Goal: Communication & Community: Connect with others

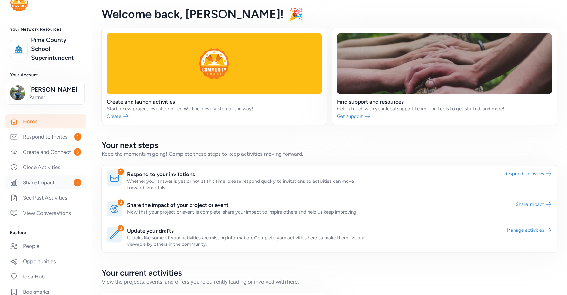
scroll to position [61, 0]
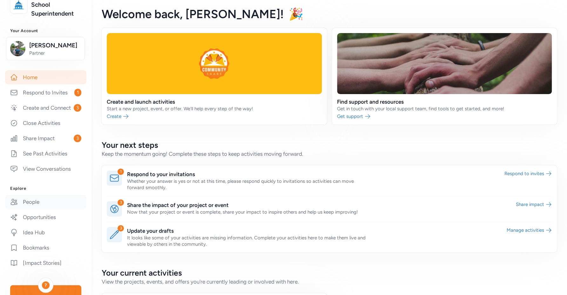
click at [49, 209] on link "People" at bounding box center [45, 202] width 81 height 14
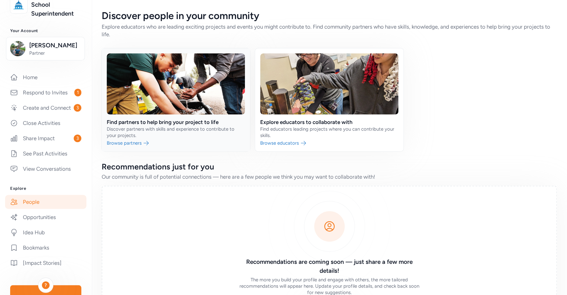
click at [135, 142] on link at bounding box center [176, 99] width 148 height 103
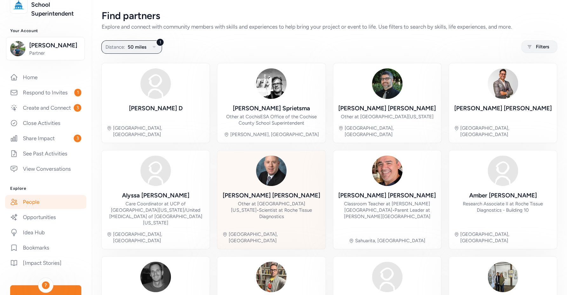
click at [272, 177] on img at bounding box center [271, 170] width 30 height 30
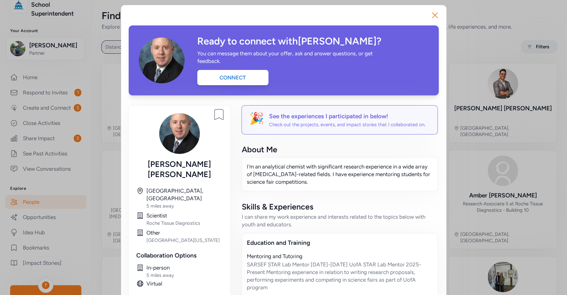
scroll to position [79, 0]
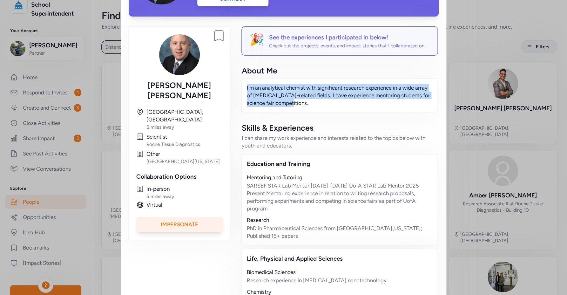
drag, startPoint x: 296, startPoint y: 105, endPoint x: 243, endPoint y: 88, distance: 55.6
click at [243, 88] on div "I'm an analytical chemist with significant research experience in a wide array …" at bounding box center [339, 95] width 197 height 34
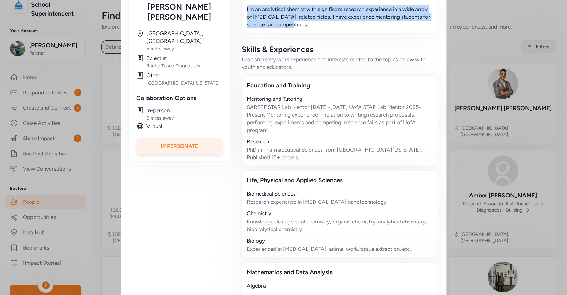
scroll to position [190, 0]
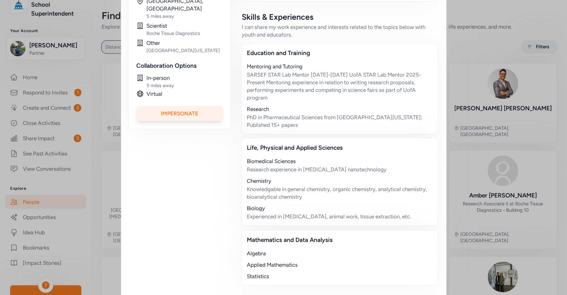
drag, startPoint x: 298, startPoint y: 194, endPoint x: 274, endPoint y: 161, distance: 40.8
click at [242, 152] on div "Life, Physical and Applied Sciences Biomedical Sciences Research experience in …" at bounding box center [339, 182] width 197 height 88
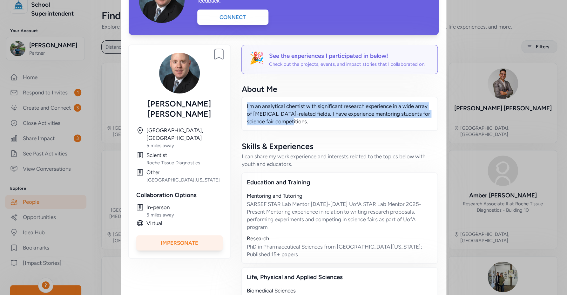
scroll to position [0, 0]
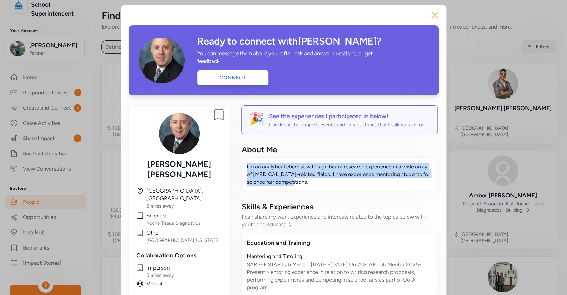
click at [434, 18] on icon "button" at bounding box center [435, 15] width 10 height 10
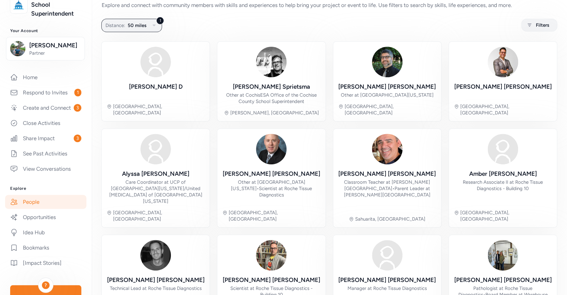
scroll to position [42, 0]
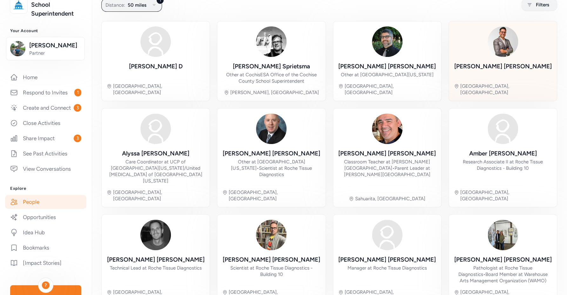
click at [500, 71] on div "[PERSON_NAME]" at bounding box center [503, 70] width 98 height 16
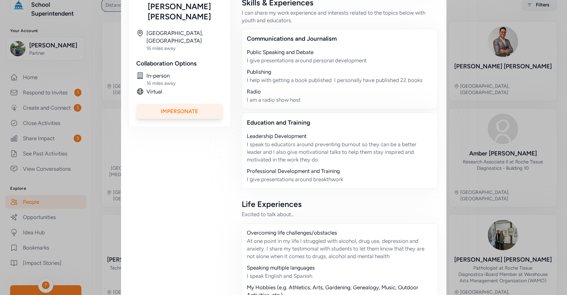
scroll to position [193, 0]
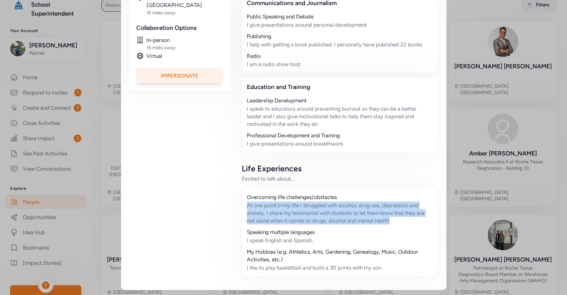
drag, startPoint x: 401, startPoint y: 222, endPoint x: 234, endPoint y: 203, distance: 168.2
click at [234, 203] on div "Bookmark person [PERSON_NAME] Tucson, [GEOGRAPHIC_DATA] 16 miles away Collabora…" at bounding box center [284, 97] width 310 height 370
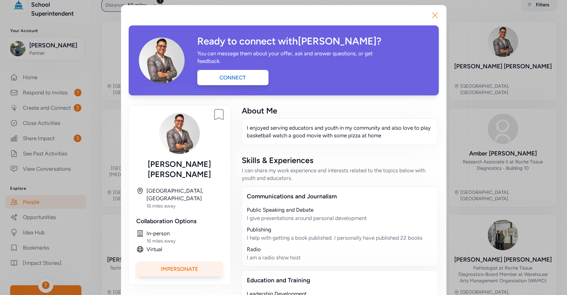
click at [434, 12] on icon "button" at bounding box center [435, 15] width 10 height 10
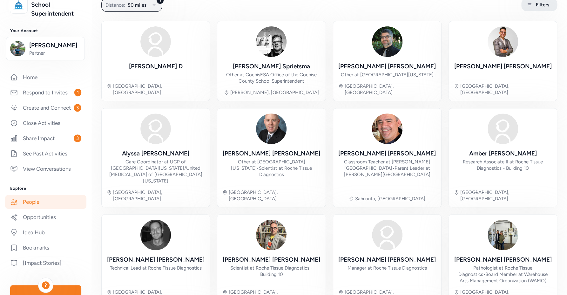
click at [538, 6] on span "Filters" at bounding box center [542, 5] width 13 height 8
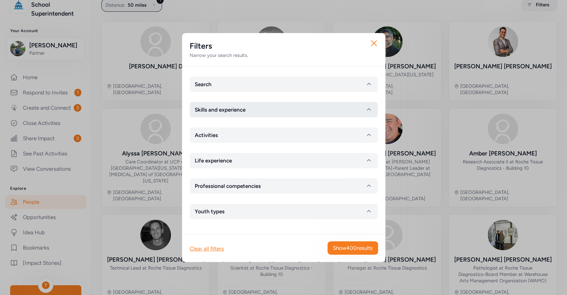
click at [258, 107] on button "Skills and experience" at bounding box center [284, 109] width 188 height 15
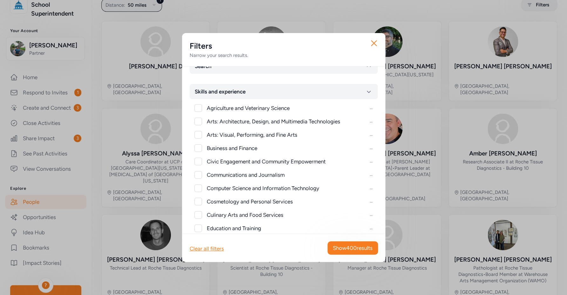
scroll to position [31, 0]
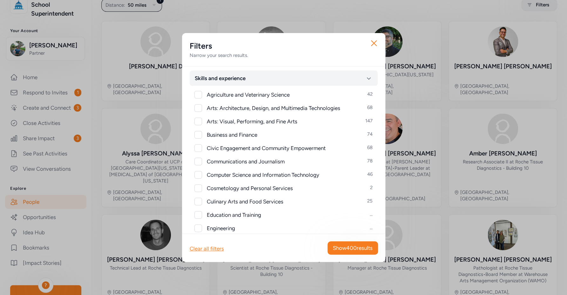
click at [201, 122] on div at bounding box center [198, 122] width 8 height 8
click at [199, 123] on icon at bounding box center [198, 121] width 4 height 4
checkbox input "false"
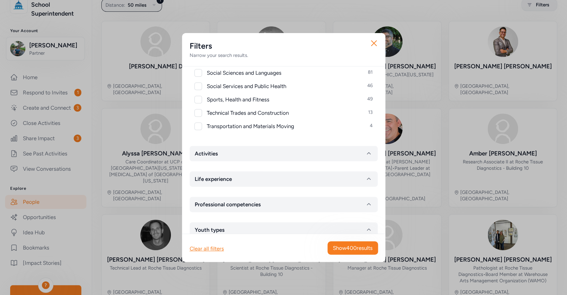
scroll to position [324, 0]
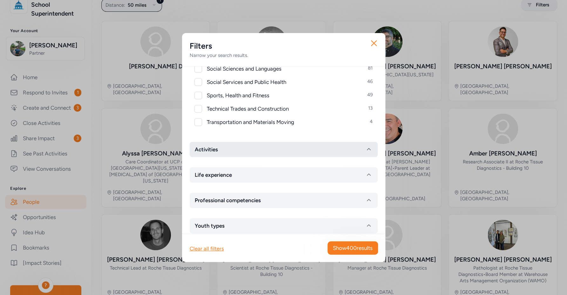
click at [230, 148] on button "Activities" at bounding box center [284, 149] width 188 height 15
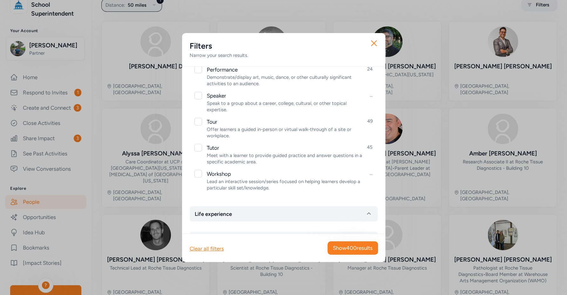
scroll to position [710, 0]
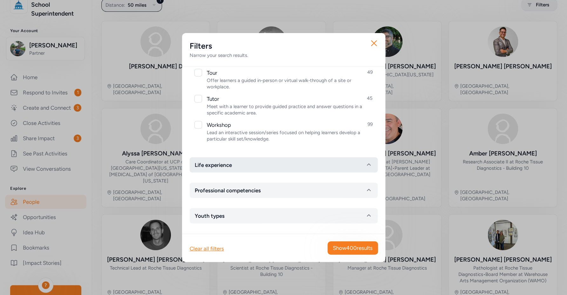
click at [249, 167] on button "Life experience" at bounding box center [284, 164] width 188 height 15
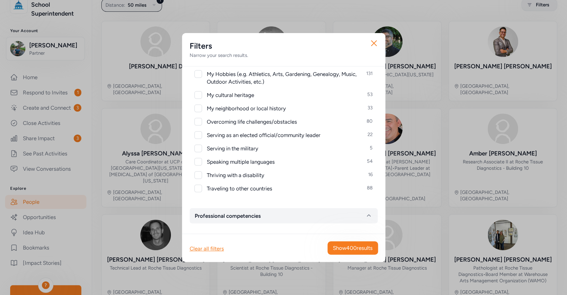
scroll to position [856, 0]
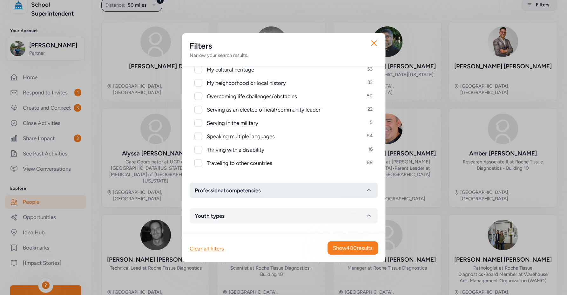
click at [288, 190] on button "Professional competencies" at bounding box center [284, 190] width 188 height 15
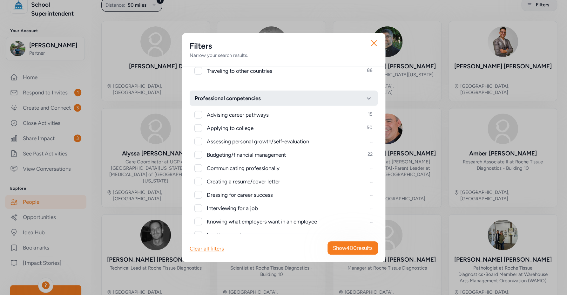
scroll to position [973, 0]
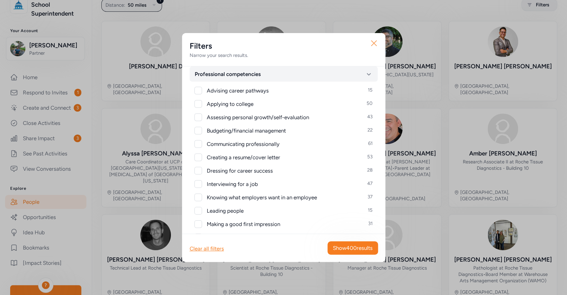
click at [376, 44] on icon "button" at bounding box center [374, 43] width 10 height 10
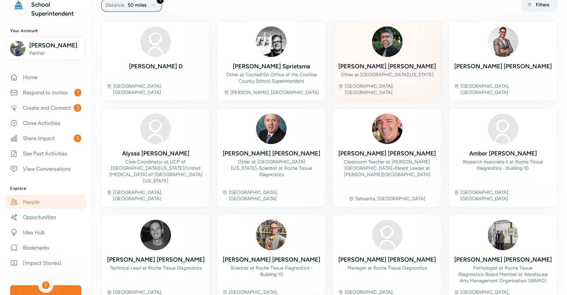
scroll to position [17, 0]
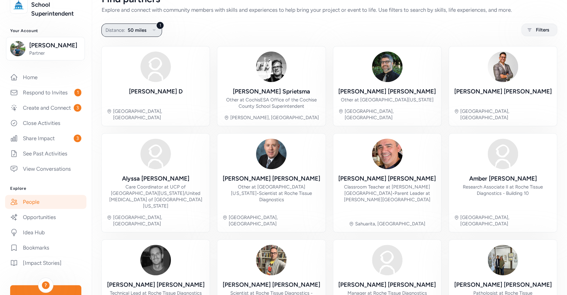
click at [148, 31] on button "1 Distance: 50 miles" at bounding box center [131, 30] width 61 height 13
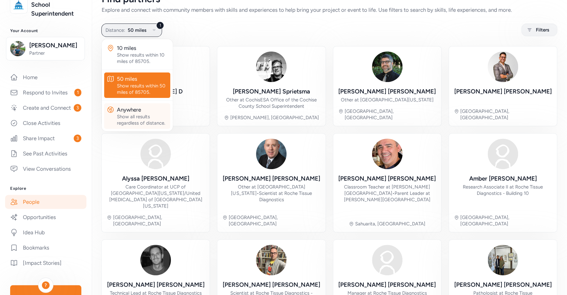
click at [140, 114] on div "Show all results regardless of distance." at bounding box center [142, 119] width 51 height 13
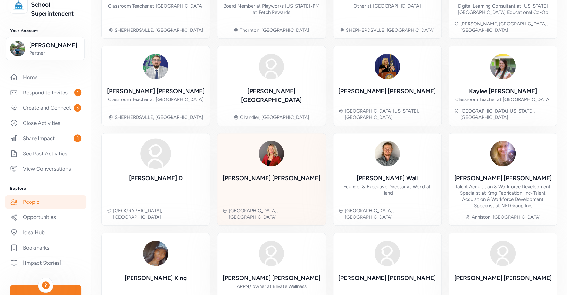
scroll to position [148, 0]
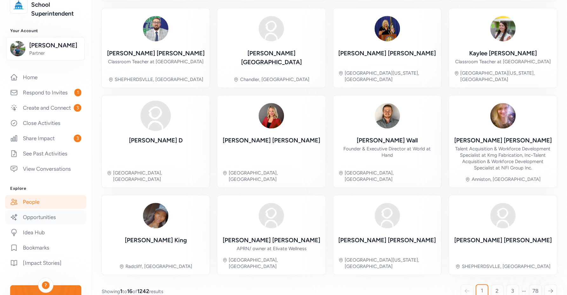
click at [46, 222] on link "Opportunities" at bounding box center [45, 217] width 81 height 14
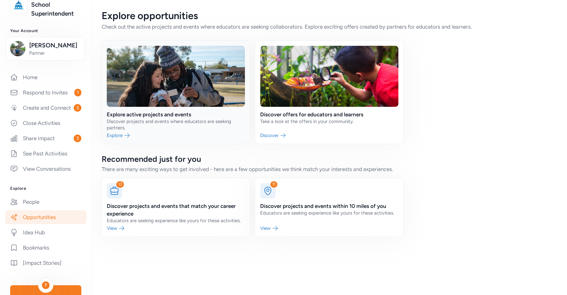
click at [142, 127] on link at bounding box center [176, 92] width 148 height 103
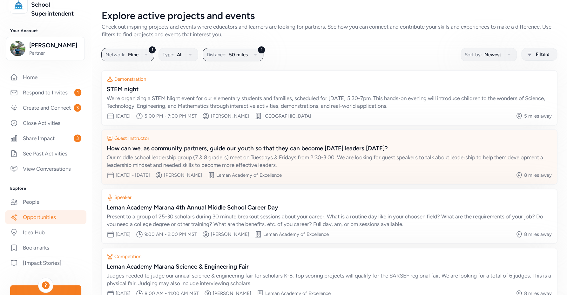
scroll to position [40, 0]
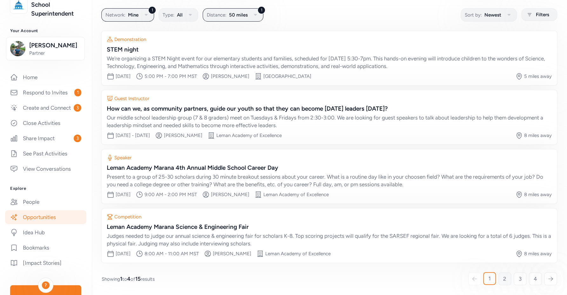
click at [498, 277] on link "2" at bounding box center [504, 278] width 13 height 13
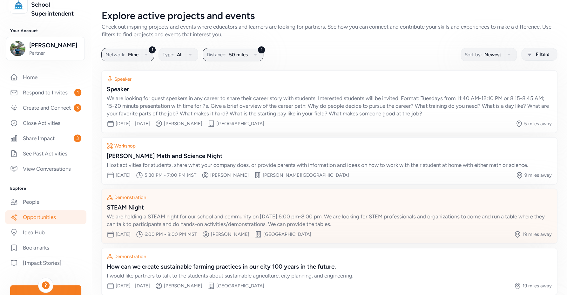
scroll to position [32, 0]
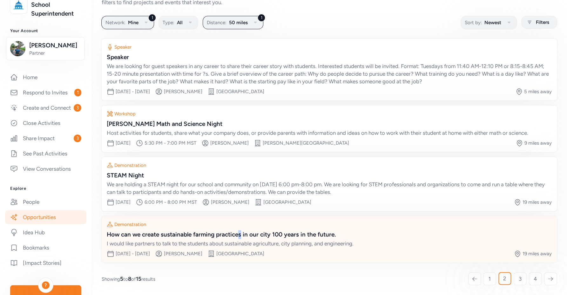
click at [240, 232] on div "How can we create sustainable farming practices in our city 100 years in the fu…" at bounding box center [329, 234] width 445 height 9
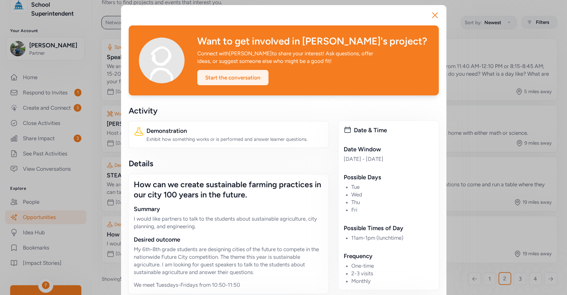
scroll to position [4, 0]
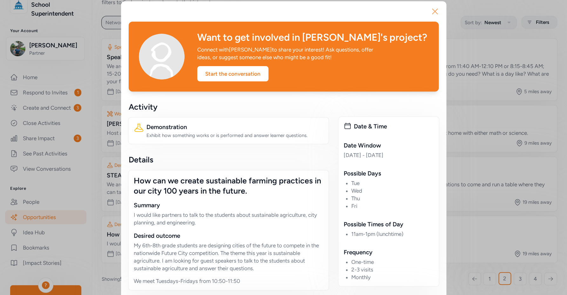
click at [430, 12] on icon "button" at bounding box center [435, 11] width 10 height 10
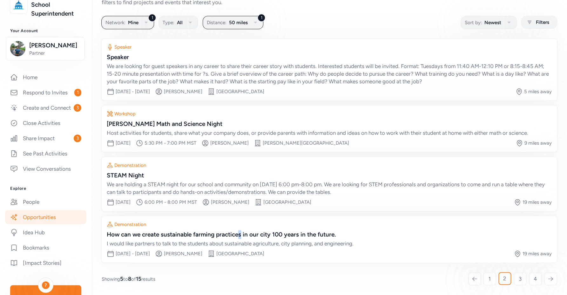
click at [59, 224] on link "Opportunities" at bounding box center [45, 217] width 81 height 14
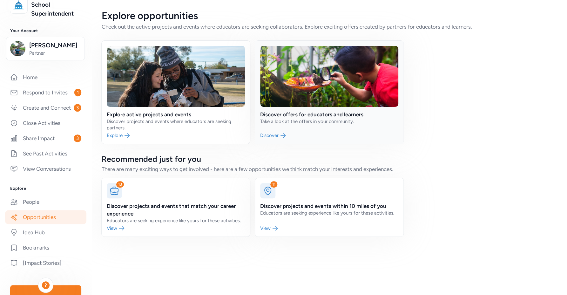
click at [325, 111] on link at bounding box center [329, 92] width 148 height 103
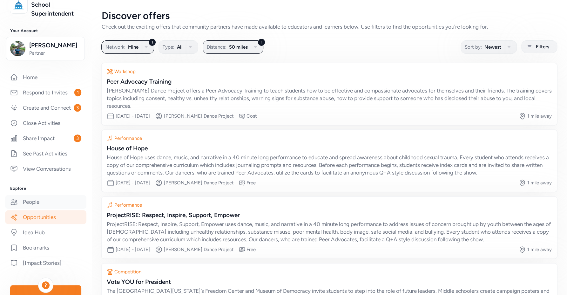
click at [33, 207] on link "People" at bounding box center [45, 202] width 81 height 14
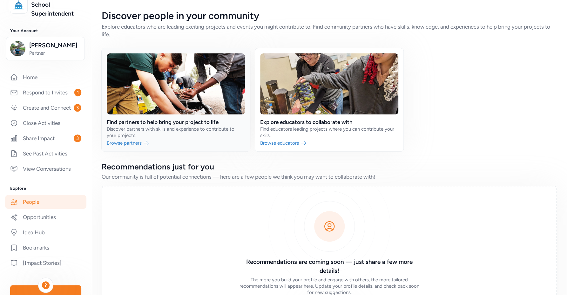
click at [193, 124] on link at bounding box center [176, 99] width 148 height 103
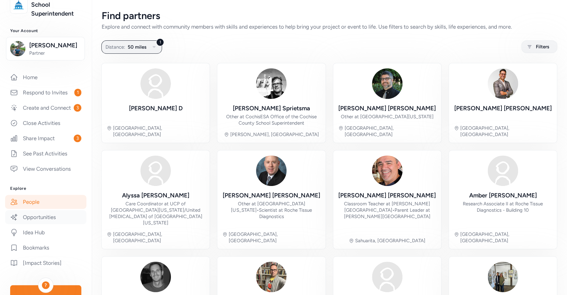
click at [43, 224] on link "Opportunities" at bounding box center [45, 217] width 81 height 14
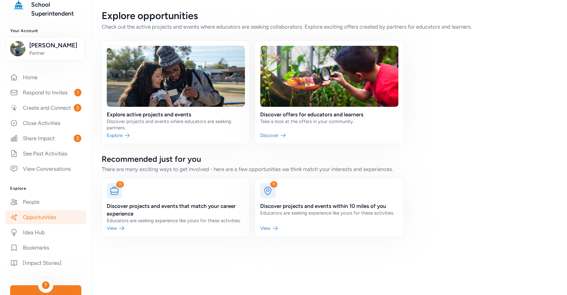
click at [149, 118] on link at bounding box center [176, 92] width 148 height 103
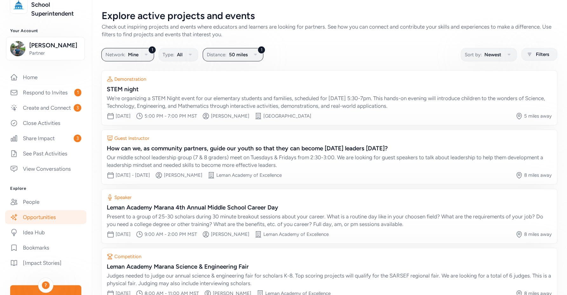
scroll to position [36, 0]
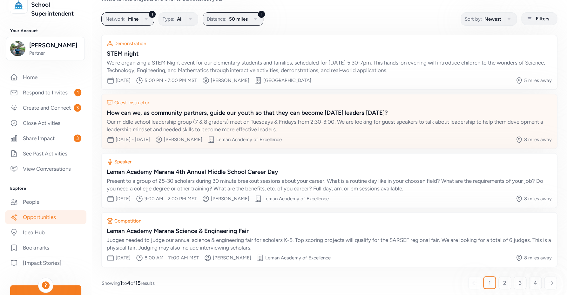
click at [265, 112] on div "How can we, as community partners, guide our youth so that they can become [DAT…" at bounding box center [329, 112] width 445 height 9
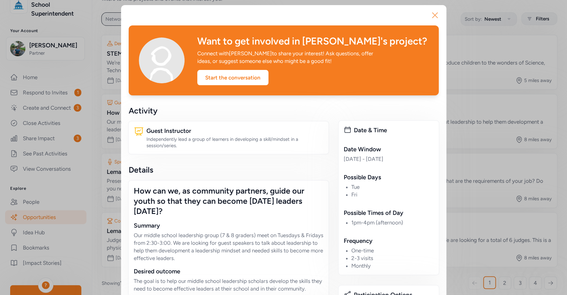
click at [432, 15] on icon "button" at bounding box center [435, 15] width 10 height 10
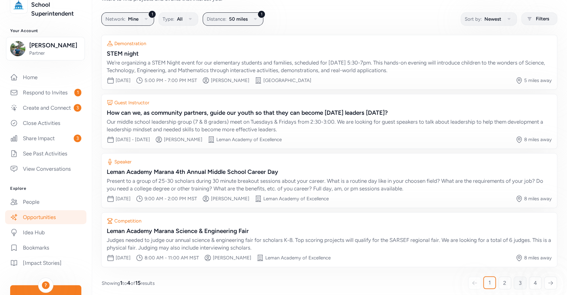
click at [514, 282] on link "3" at bounding box center [520, 282] width 13 height 13
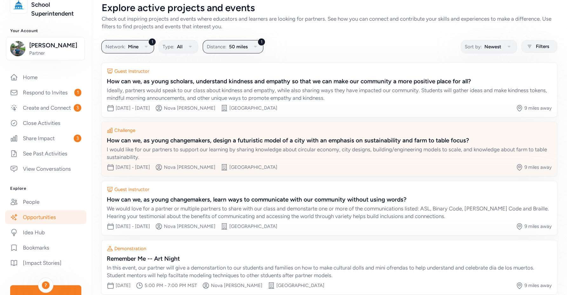
scroll to position [40, 0]
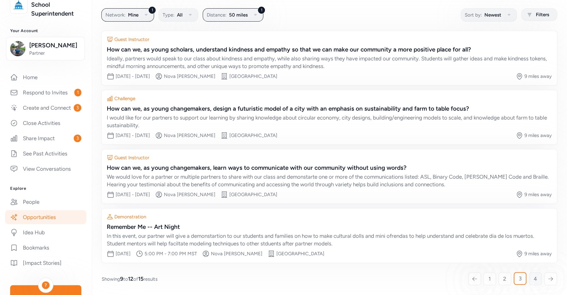
click at [529, 277] on link "4" at bounding box center [535, 278] width 13 height 13
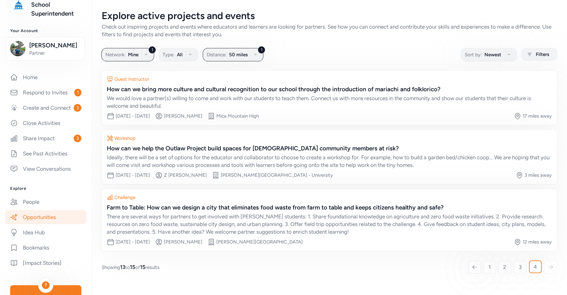
click at [44, 224] on link "Opportunities" at bounding box center [45, 217] width 81 height 14
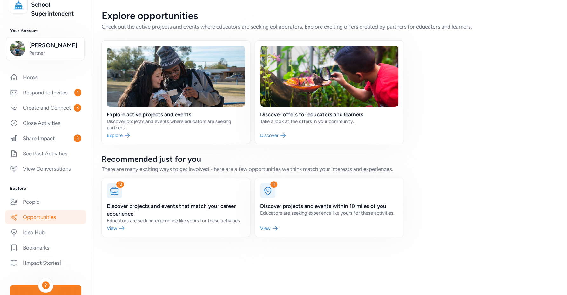
click at [298, 112] on link at bounding box center [329, 92] width 148 height 103
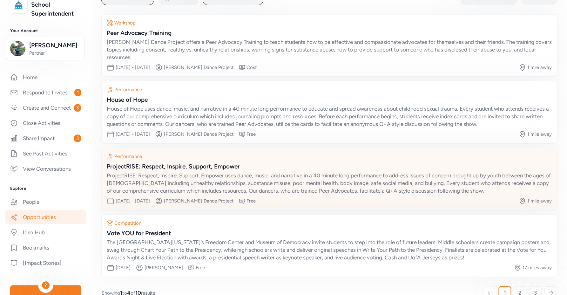
scroll to position [63, 0]
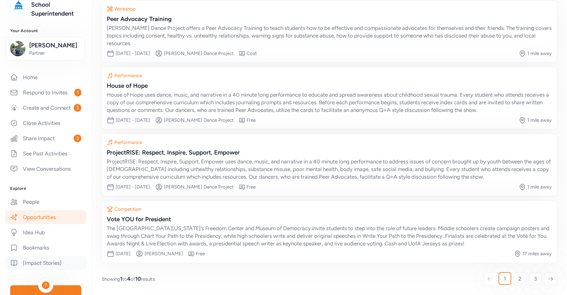
click at [45, 268] on link "[Impact Stories]" at bounding box center [45, 263] width 81 height 14
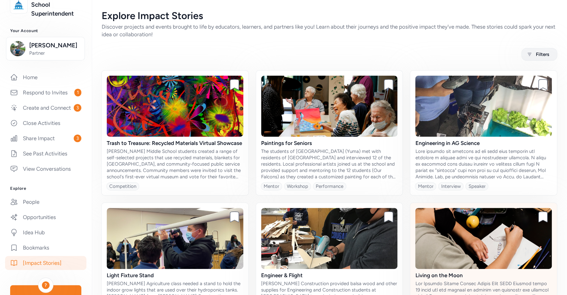
click at [444, 254] on img at bounding box center [483, 238] width 137 height 61
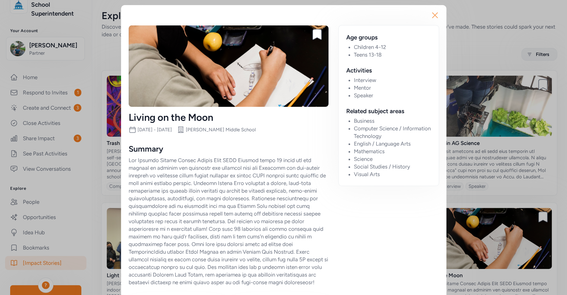
click at [432, 16] on icon "button" at bounding box center [434, 15] width 5 height 5
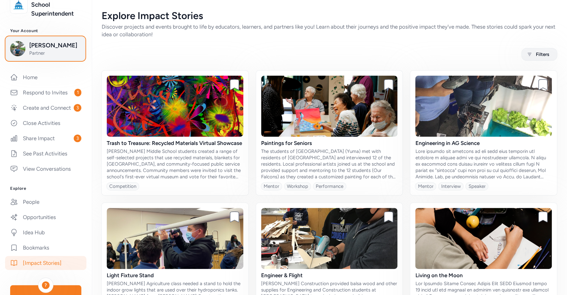
click at [62, 53] on span "Partner" at bounding box center [54, 53] width 51 height 6
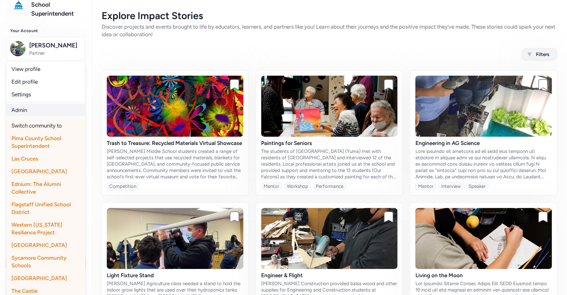
click at [42, 112] on link "Admin" at bounding box center [45, 110] width 79 height 13
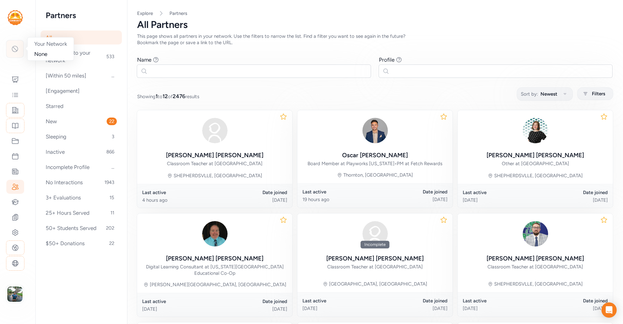
click at [13, 48] on icon at bounding box center [15, 49] width 8 height 8
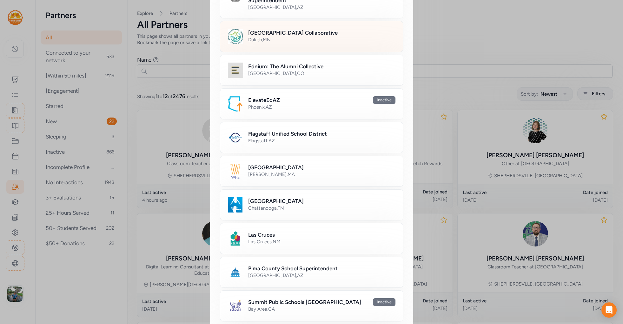
scroll to position [207, 0]
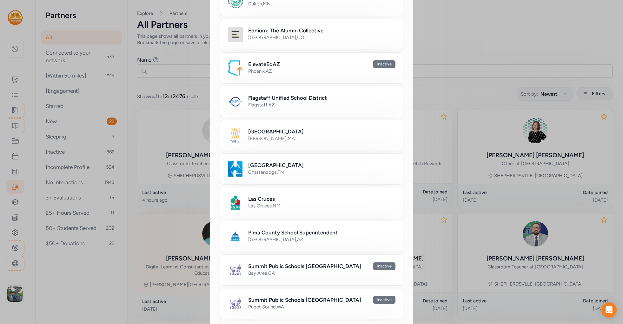
click at [288, 230] on h2 "Pima County School Superintendent" at bounding box center [293, 233] width 90 height 8
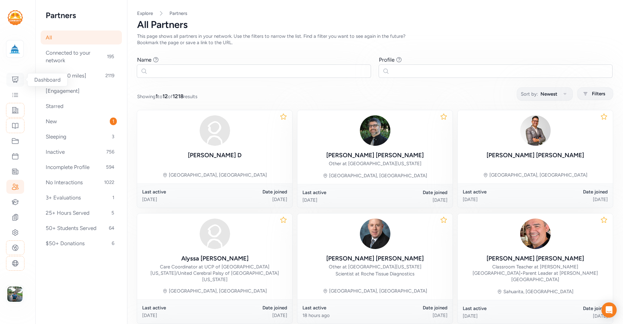
click at [15, 78] on icon at bounding box center [15, 80] width 8 height 8
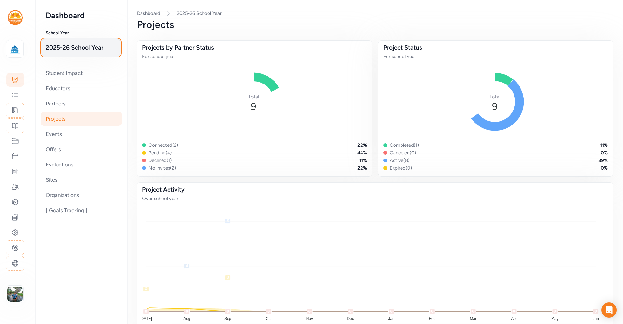
click at [79, 48] on span "2025-26 School Year" at bounding box center [81, 47] width 71 height 9
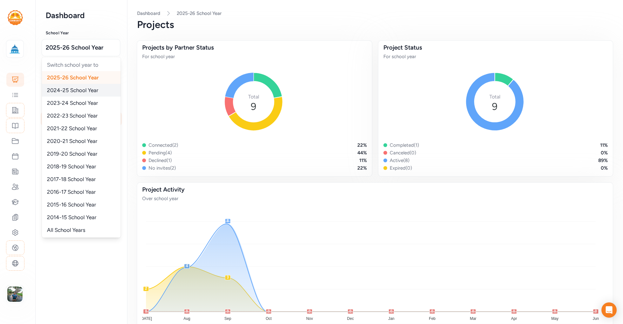
click at [77, 91] on span "2024-25 School Year" at bounding box center [72, 90] width 51 height 6
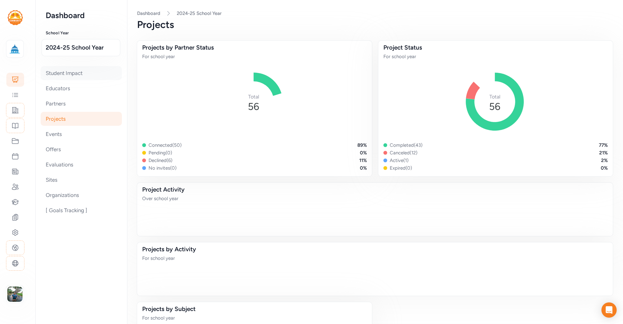
click at [75, 71] on div "Student Impact" at bounding box center [81, 73] width 81 height 14
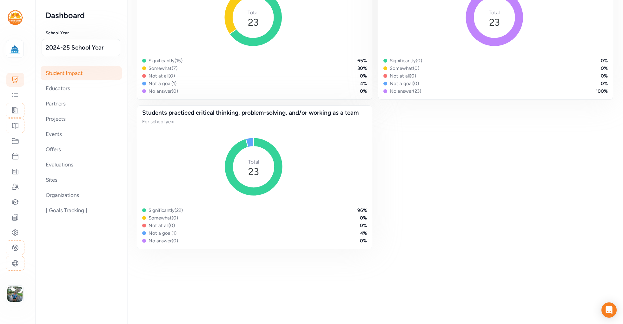
scroll to position [551, 0]
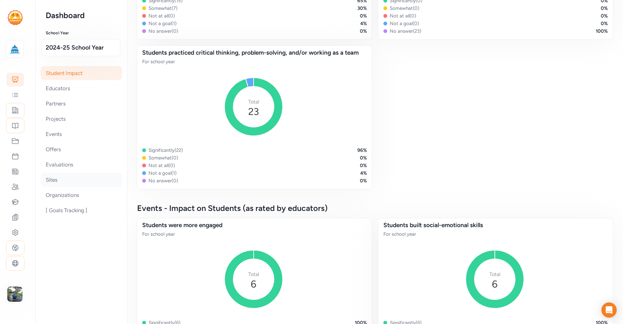
click at [53, 182] on div "Sites" at bounding box center [81, 180] width 81 height 14
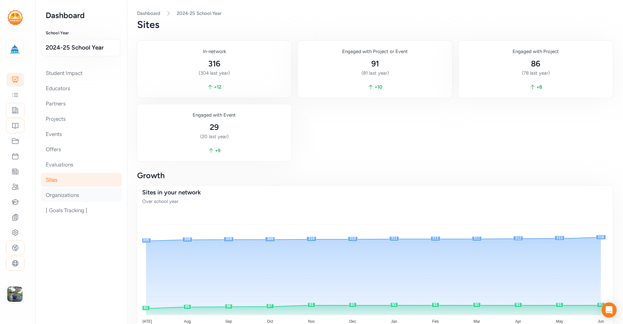
click at [72, 197] on div "Organizations" at bounding box center [81, 195] width 81 height 14
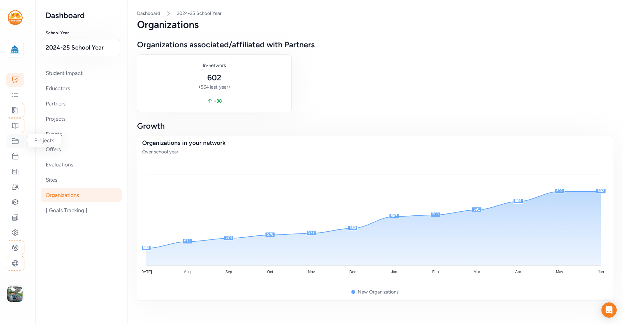
click at [12, 139] on icon at bounding box center [15, 141] width 8 height 8
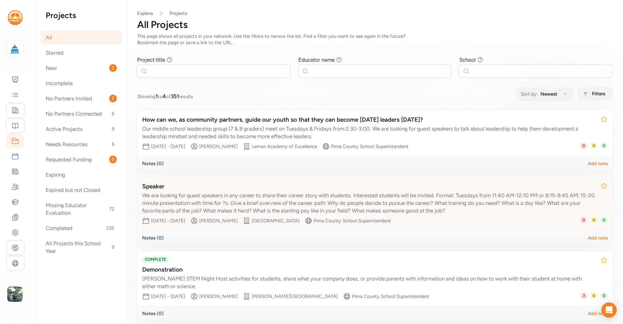
scroll to position [88, 0]
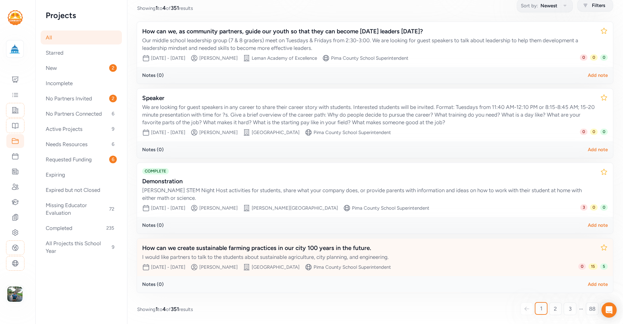
click at [321, 244] on div "How can we create sustainable farming practices in our city 100 years in the fu…" at bounding box center [368, 248] width 453 height 9
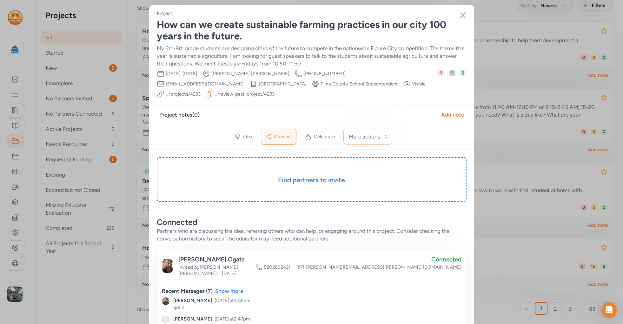
drag, startPoint x: 465, startPoint y: 75, endPoint x: 445, endPoint y: 75, distance: 20.6
click at [451, 88] on div "0 15 5" at bounding box center [452, 84] width 30 height 28
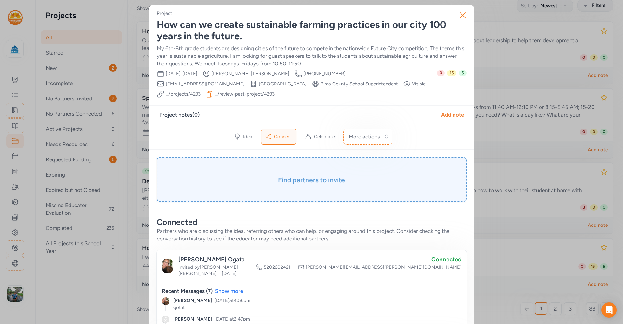
click at [333, 182] on h3 "Find partners to invite" at bounding box center [312, 180] width 278 height 9
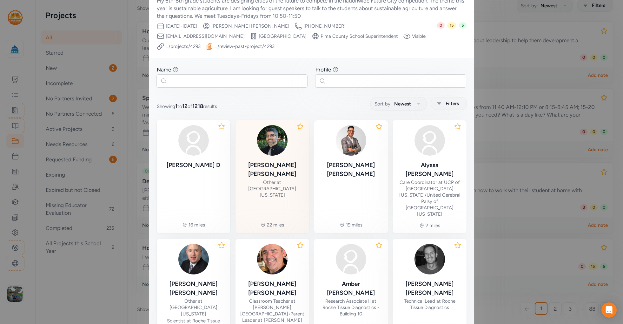
scroll to position [52, 0]
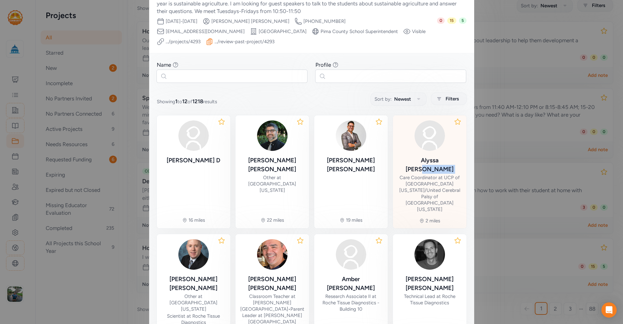
click at [444, 163] on div "Alyssa Clark Care Coordinator at UCP of Southern Arizona/United Cerebral Palsy …" at bounding box center [430, 184] width 64 height 57
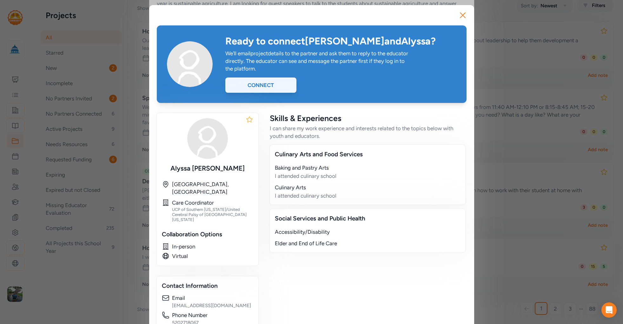
click at [253, 87] on div "Connect" at bounding box center [261, 84] width 71 height 15
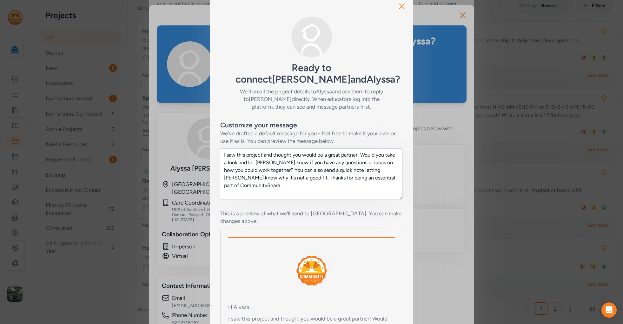
scroll to position [65, 0]
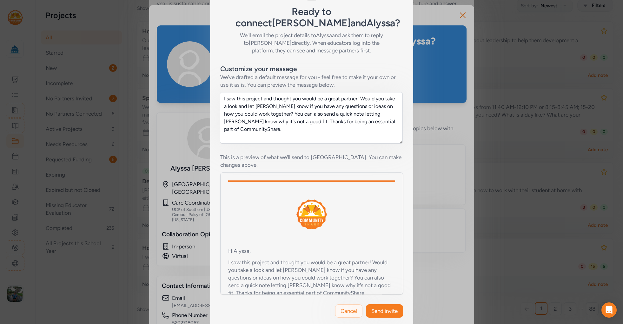
click at [341, 307] on span "Cancel" at bounding box center [349, 311] width 17 height 8
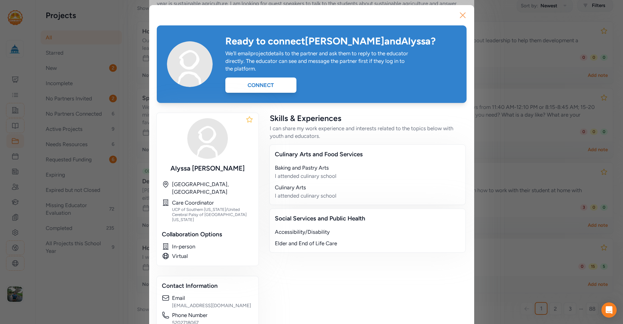
click at [462, 16] on icon "button" at bounding box center [463, 15] width 10 height 10
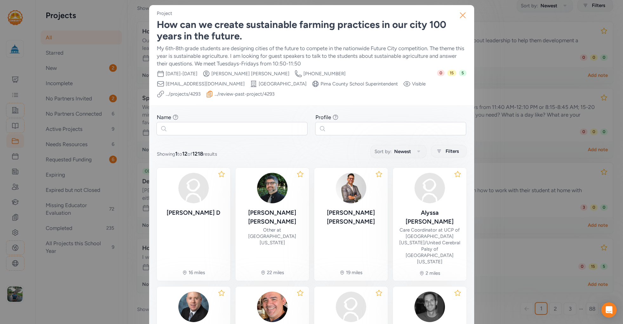
click at [461, 15] on icon "button" at bounding box center [463, 15] width 5 height 5
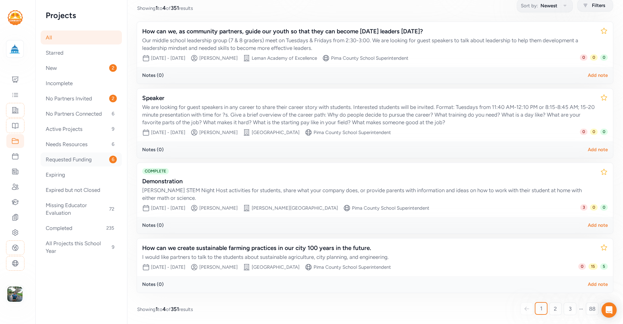
click at [71, 160] on div "Requested Funding 6" at bounding box center [81, 159] width 81 height 14
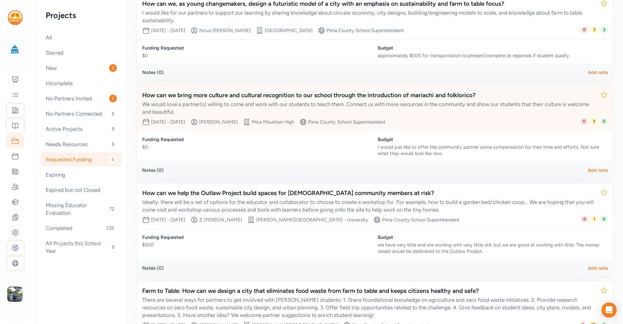
scroll to position [161, 0]
